Goal: Information Seeking & Learning: Learn about a topic

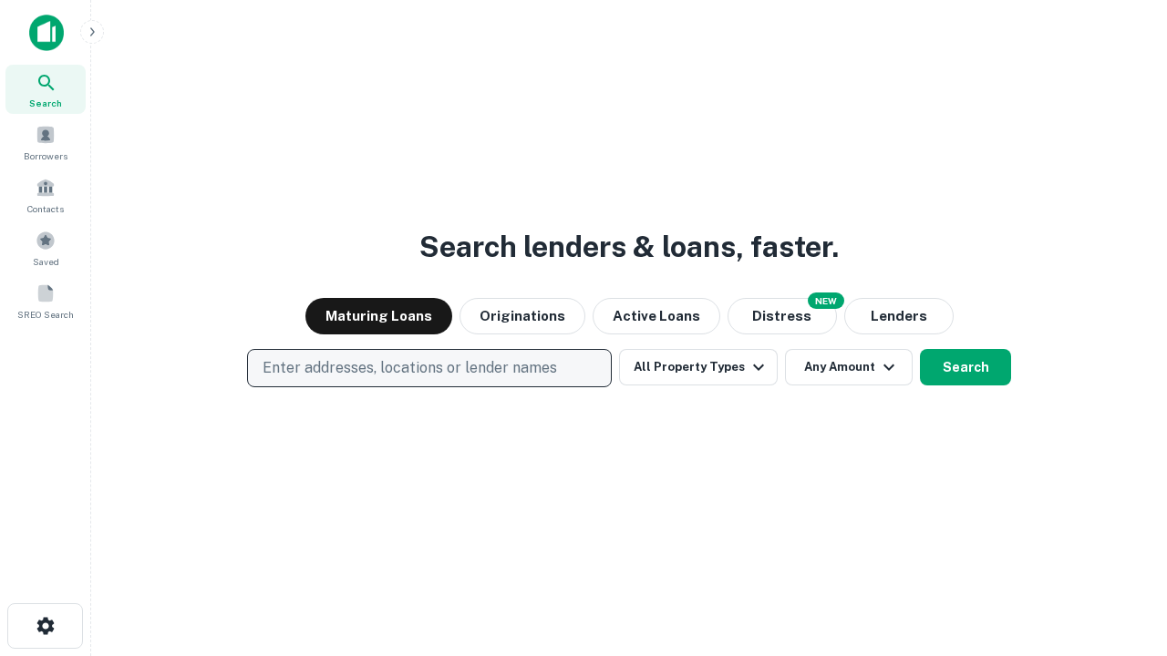
click at [429, 368] on p "Enter addresses, locations or lender names" at bounding box center [410, 368] width 294 height 22
type input "**********"
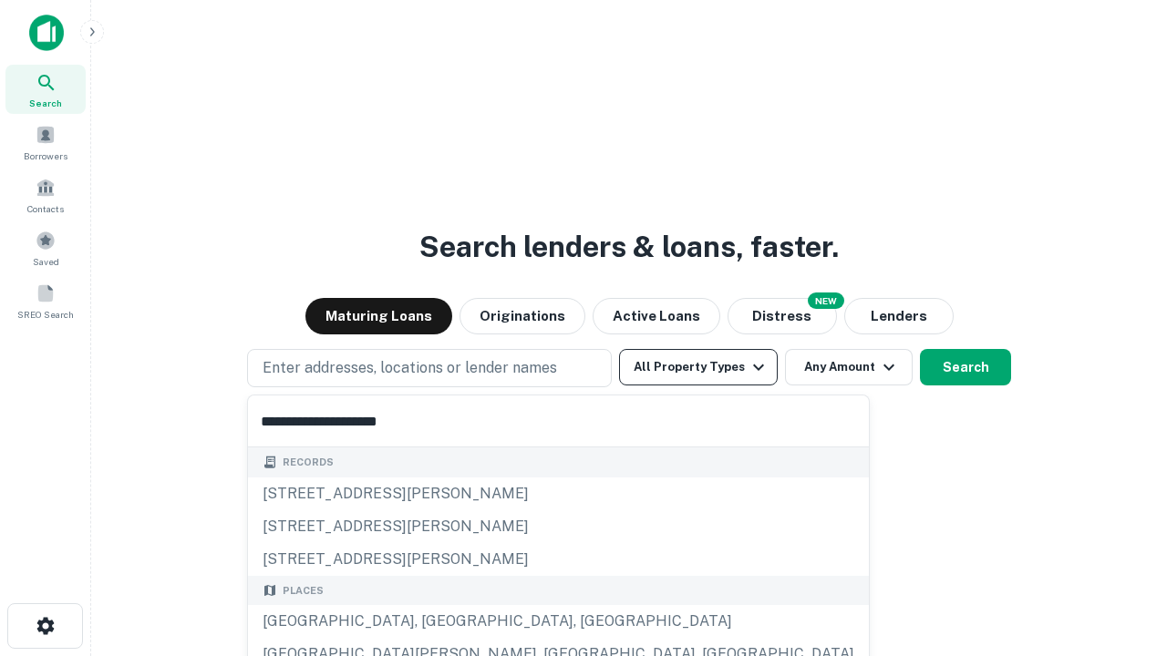
click at [436, 622] on div "[GEOGRAPHIC_DATA], [GEOGRAPHIC_DATA], [GEOGRAPHIC_DATA]" at bounding box center [558, 621] width 621 height 33
click at [698, 367] on button "All Property Types" at bounding box center [698, 367] width 159 height 36
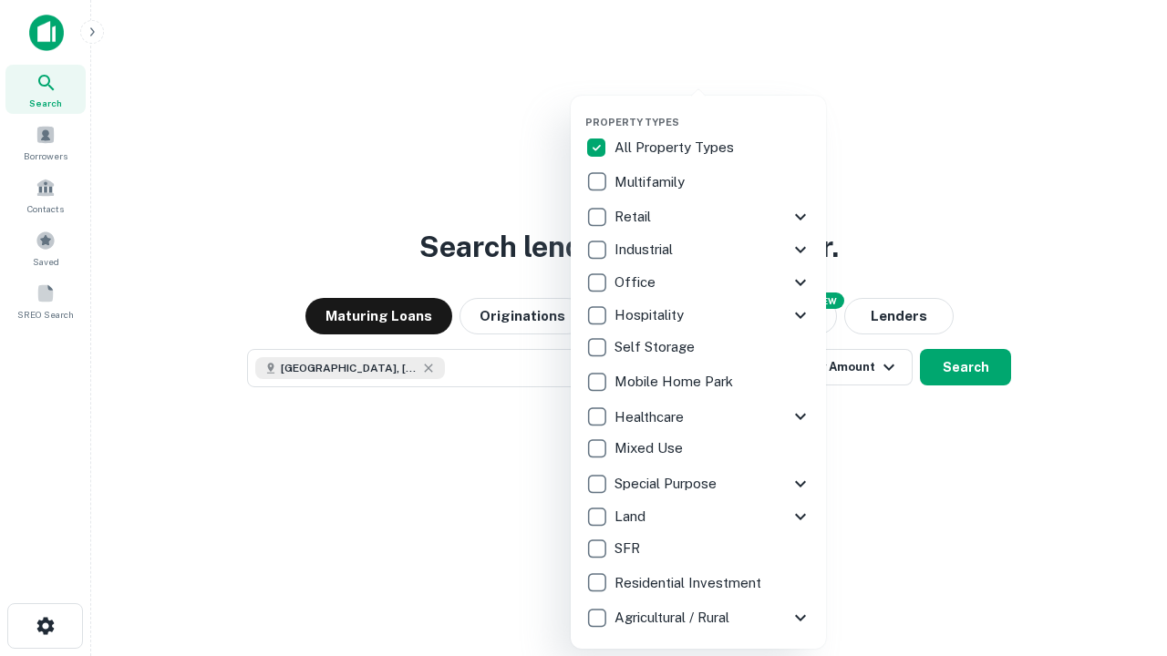
click at [713, 110] on button "button" at bounding box center [712, 110] width 255 height 1
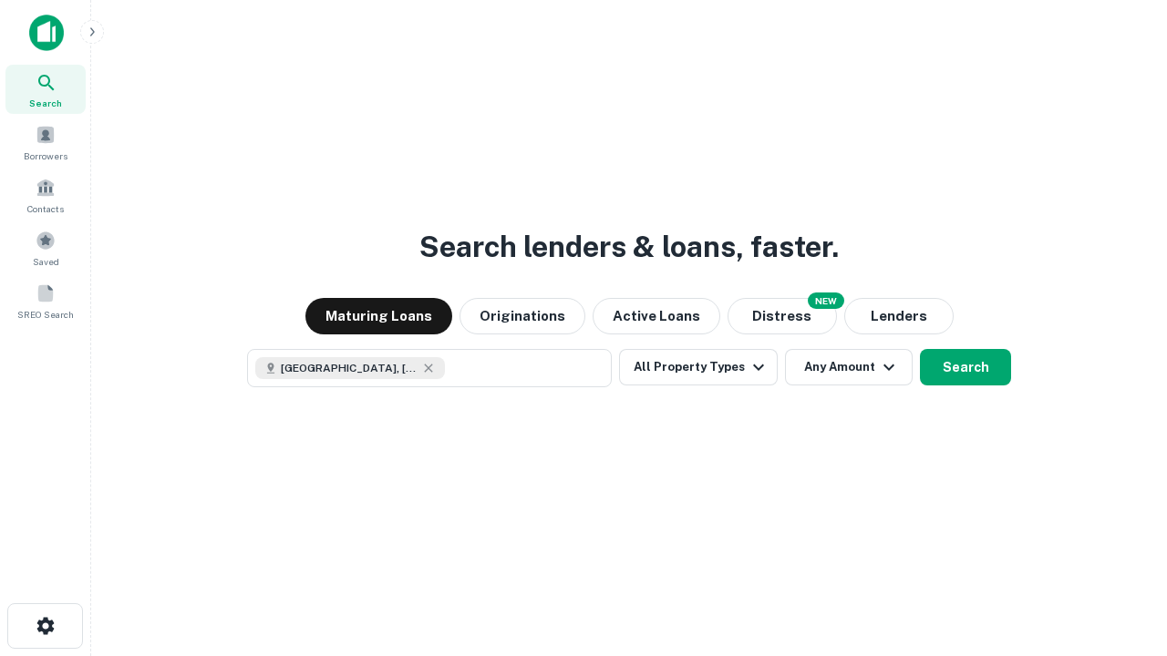
scroll to position [29, 0]
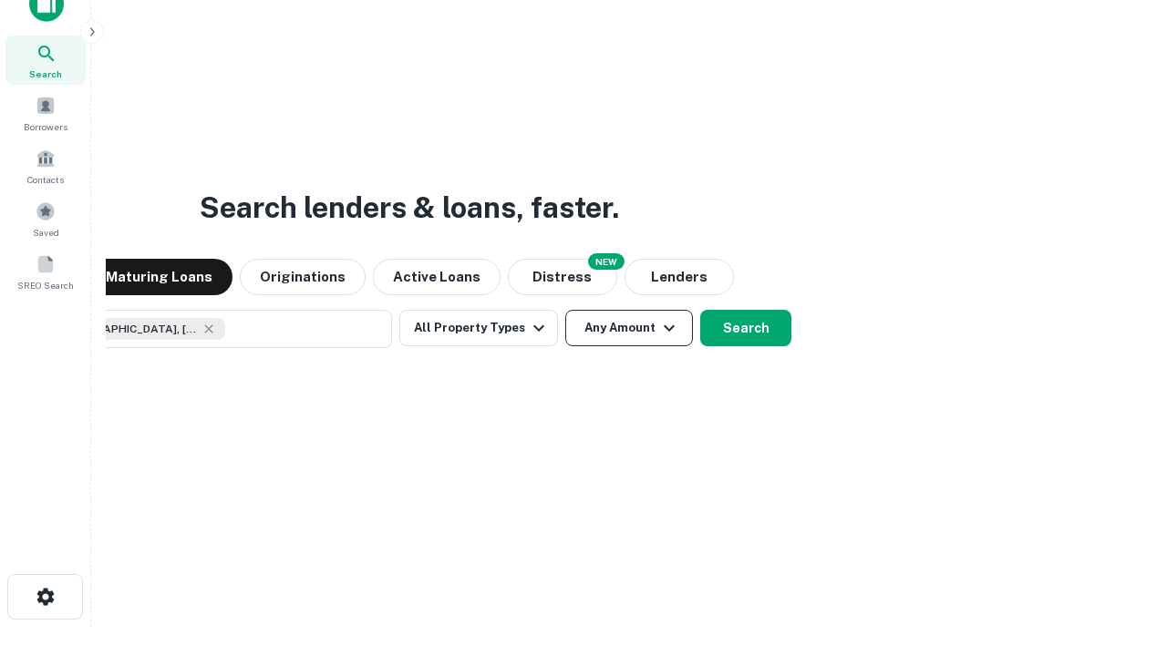
click at [565, 310] on button "Any Amount" at bounding box center [629, 328] width 128 height 36
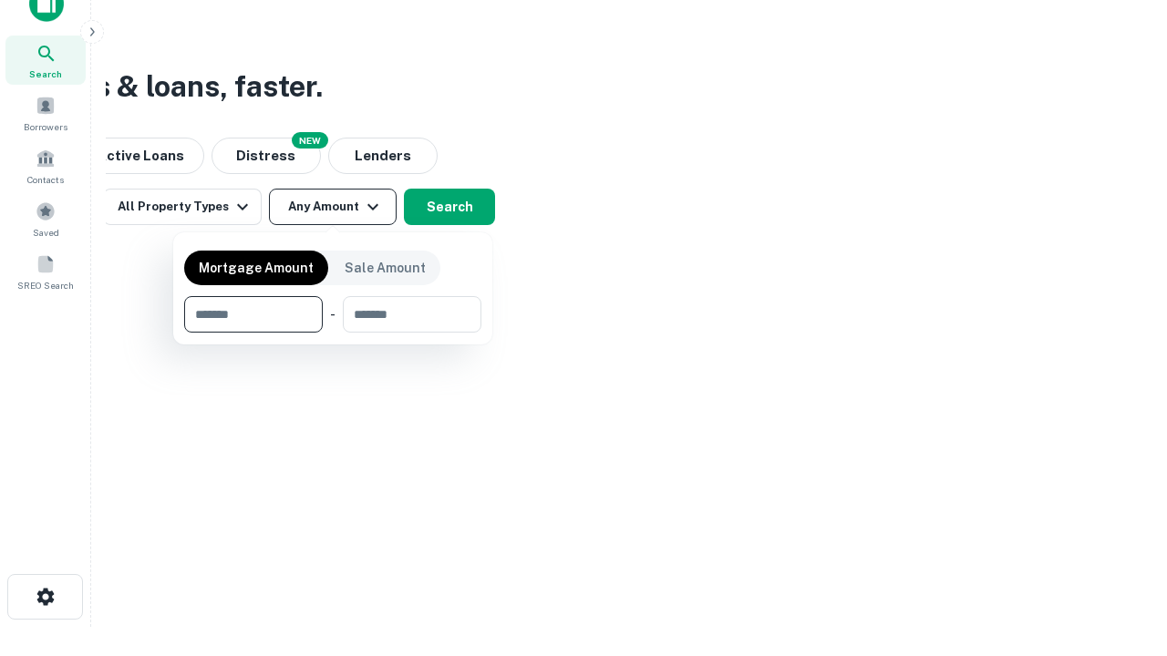
type input "*******"
click at [333, 333] on button "button" at bounding box center [332, 333] width 297 height 1
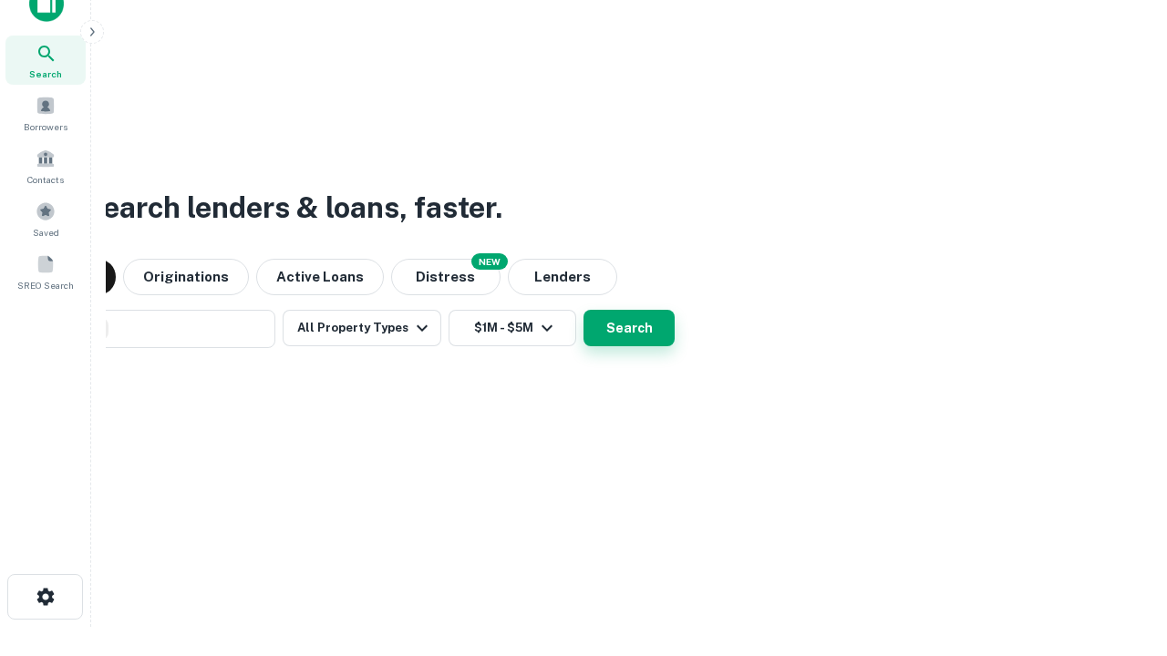
click at [584, 310] on button "Search" at bounding box center [629, 328] width 91 height 36
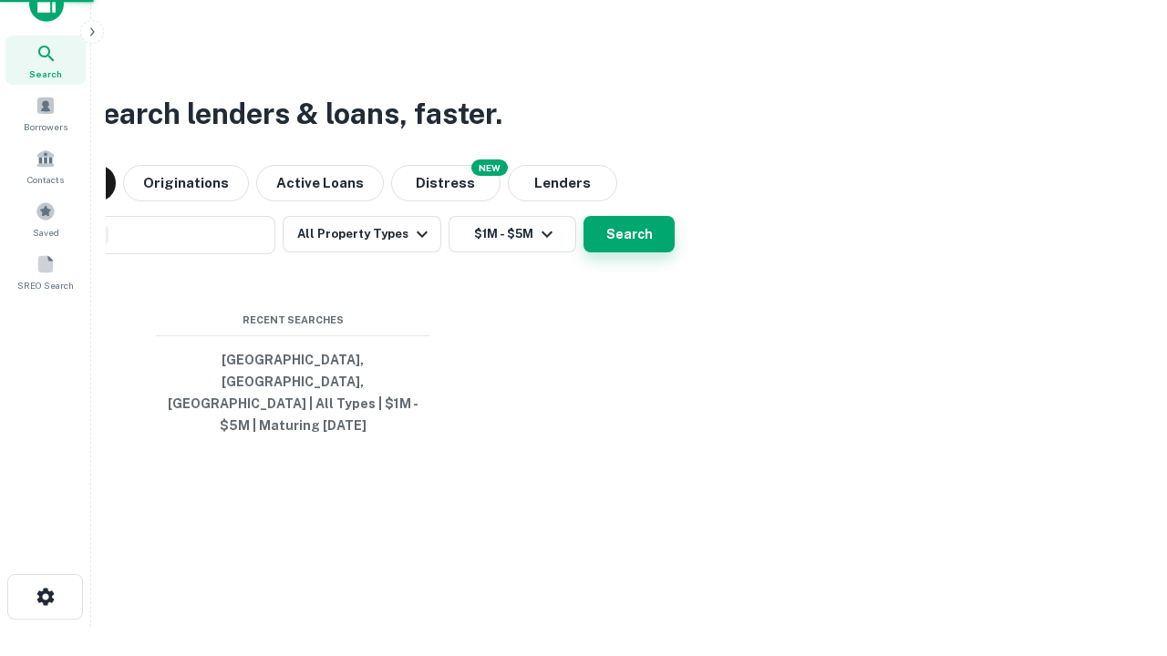
scroll to position [59, 516]
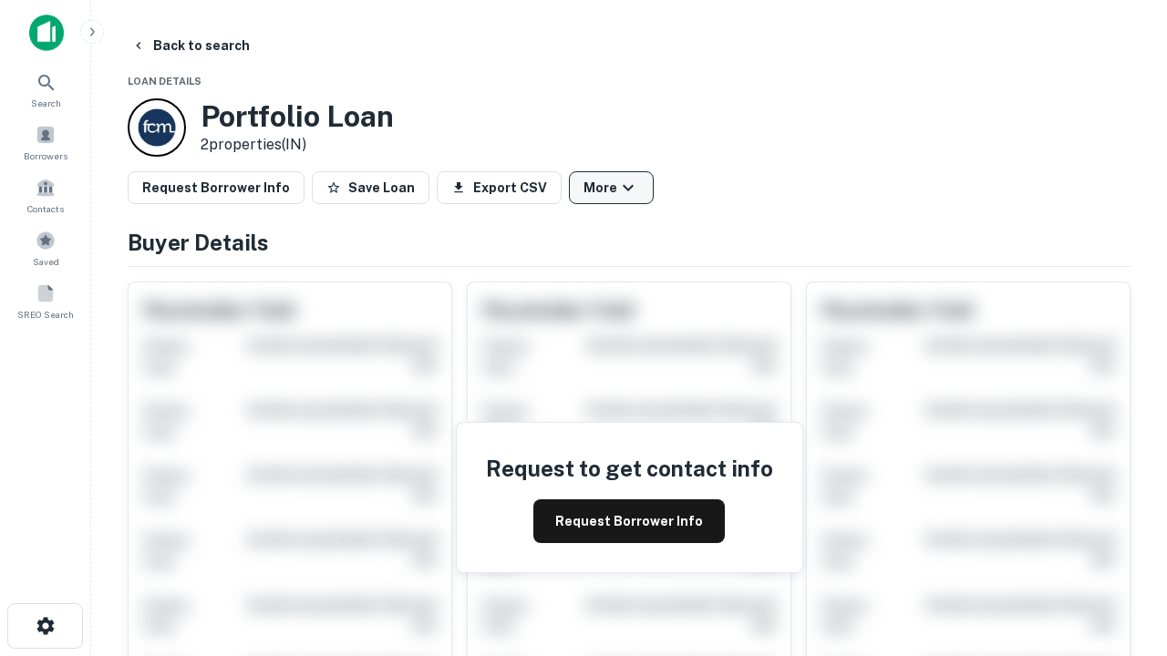
click at [611, 188] on button "More" at bounding box center [611, 187] width 85 height 33
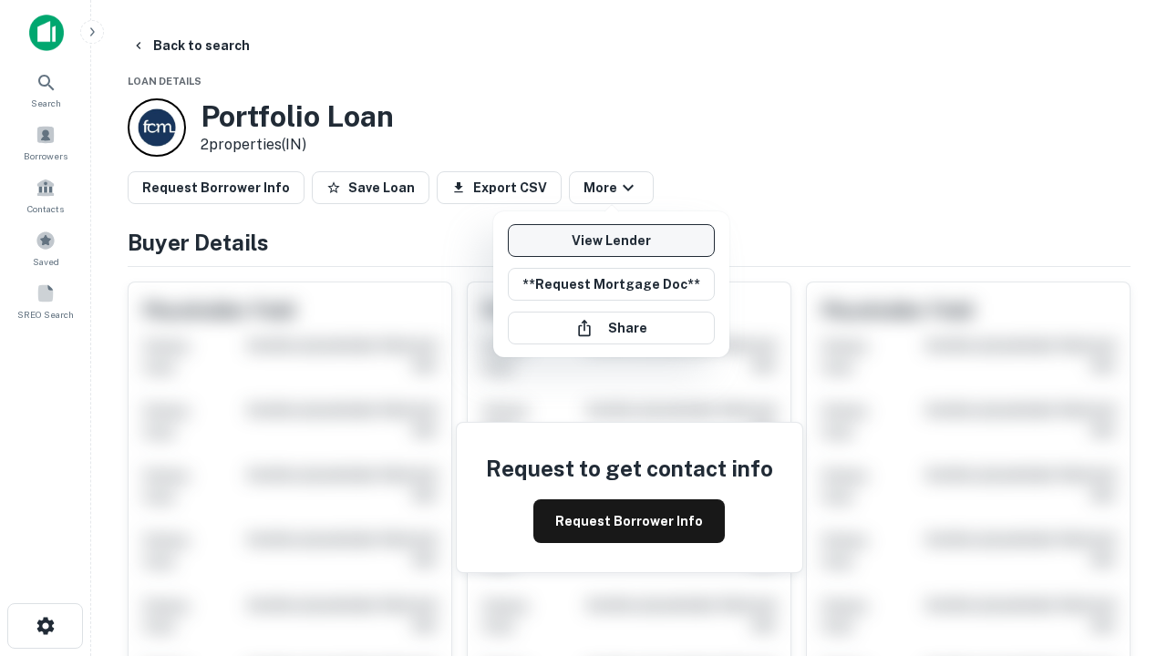
click at [611, 241] on link "View Lender" at bounding box center [611, 240] width 207 height 33
